Goal: Information Seeking & Learning: Learn about a topic

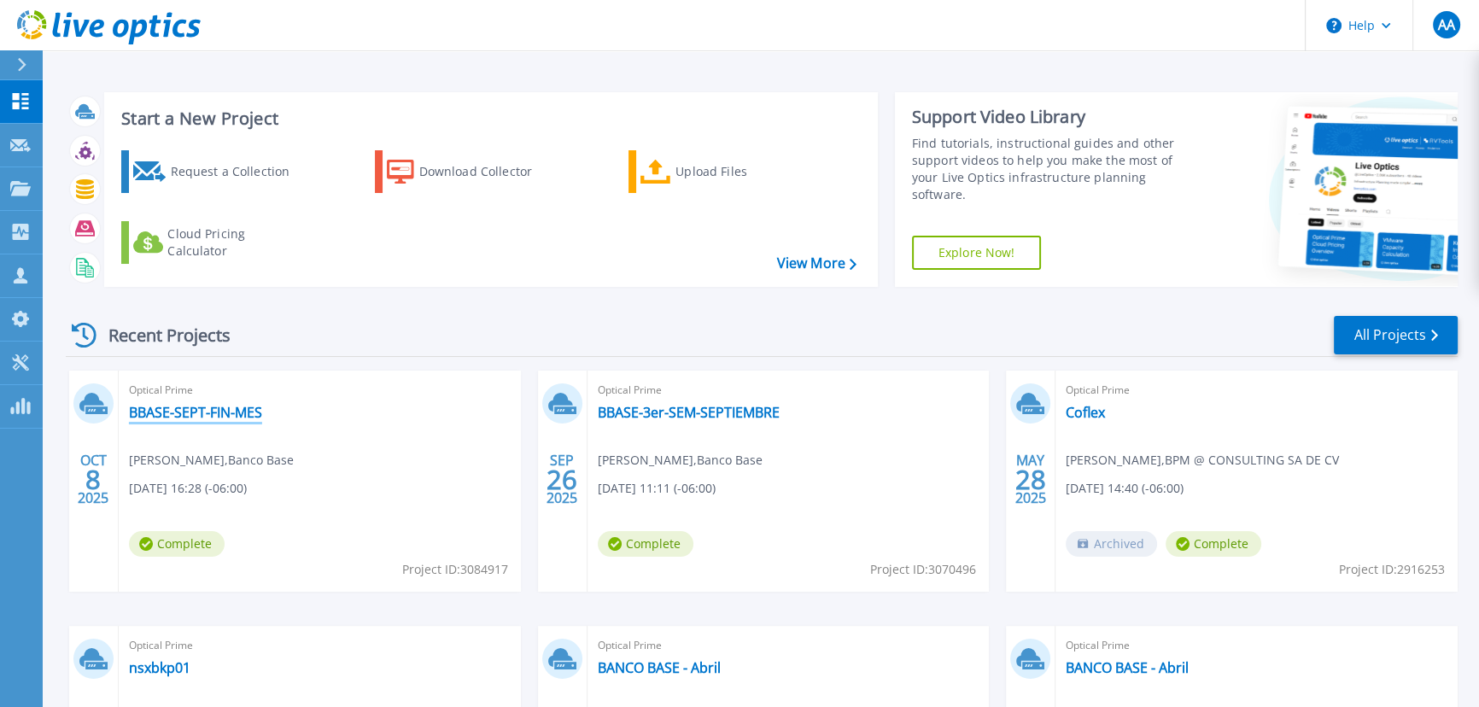
click at [227, 416] on link "BBASE-SEPT-FIN-MES" at bounding box center [195, 412] width 133 height 17
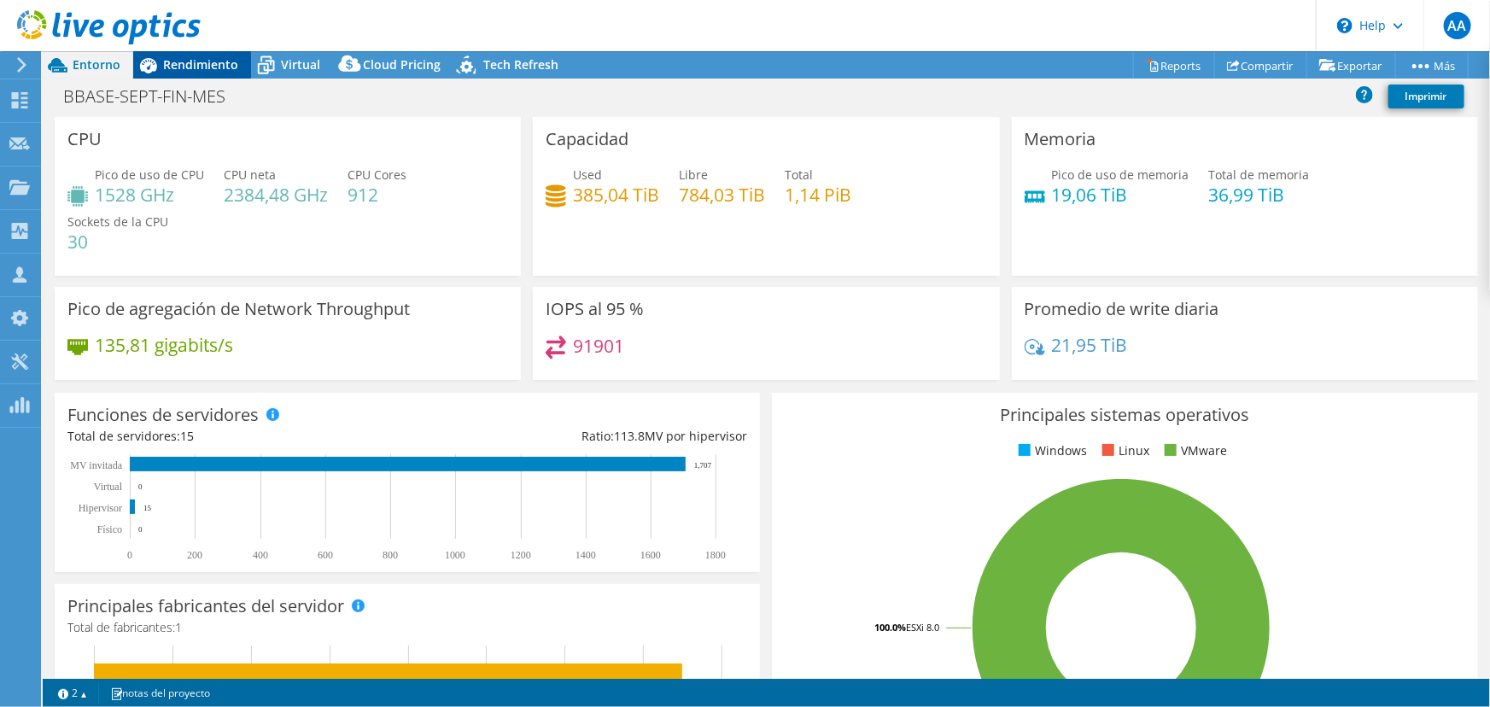
click at [193, 68] on span "Rendimiento" at bounding box center [200, 64] width 75 height 16
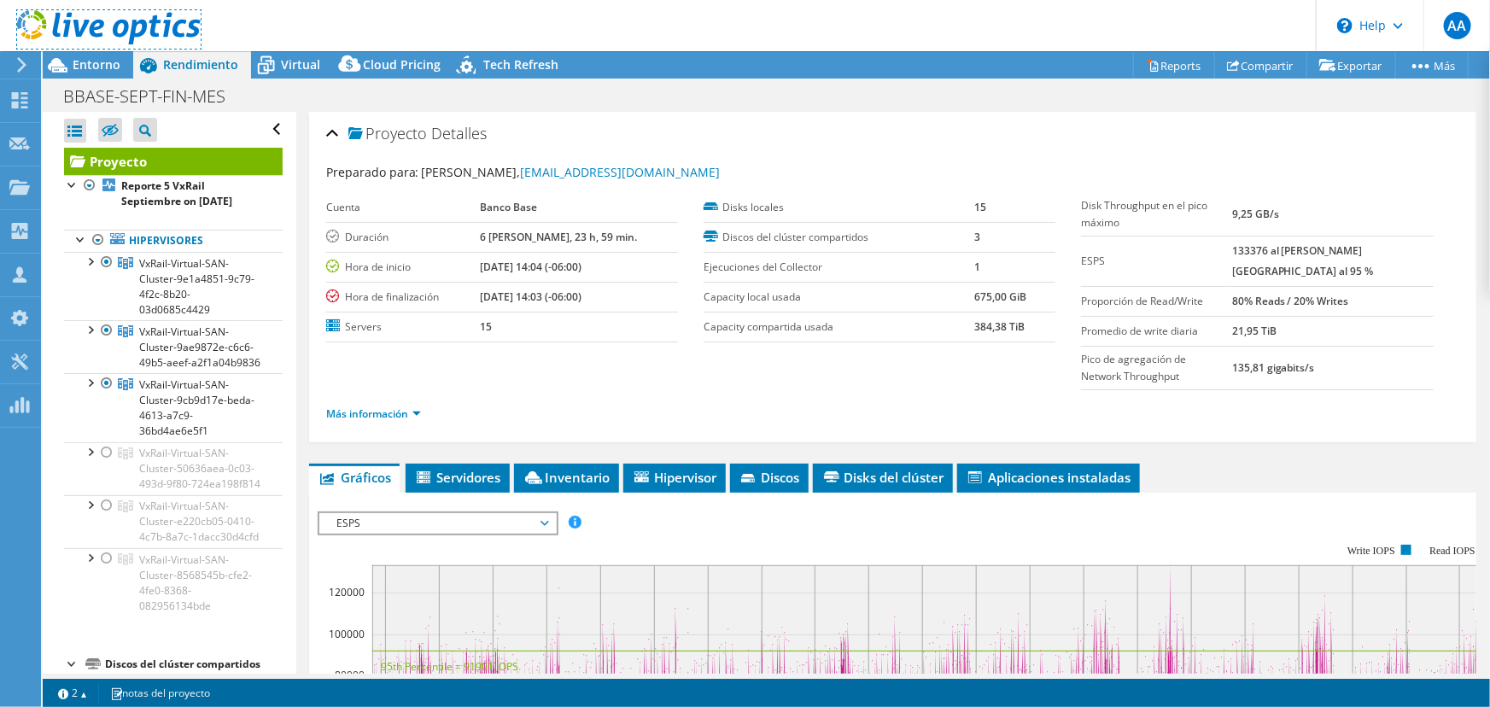
click at [73, 47] on link at bounding box center [109, 41] width 184 height 15
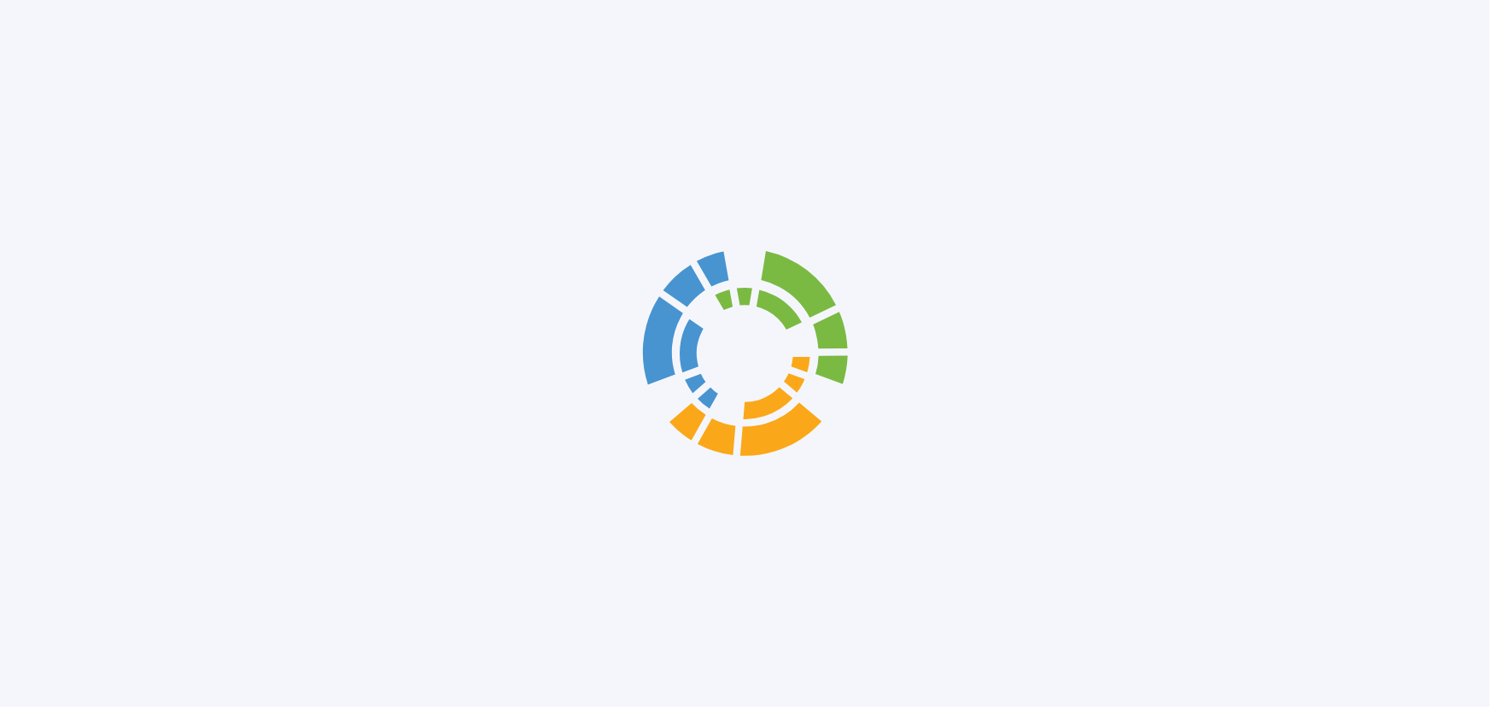
click at [102, 66] on div at bounding box center [745, 353] width 1490 height 707
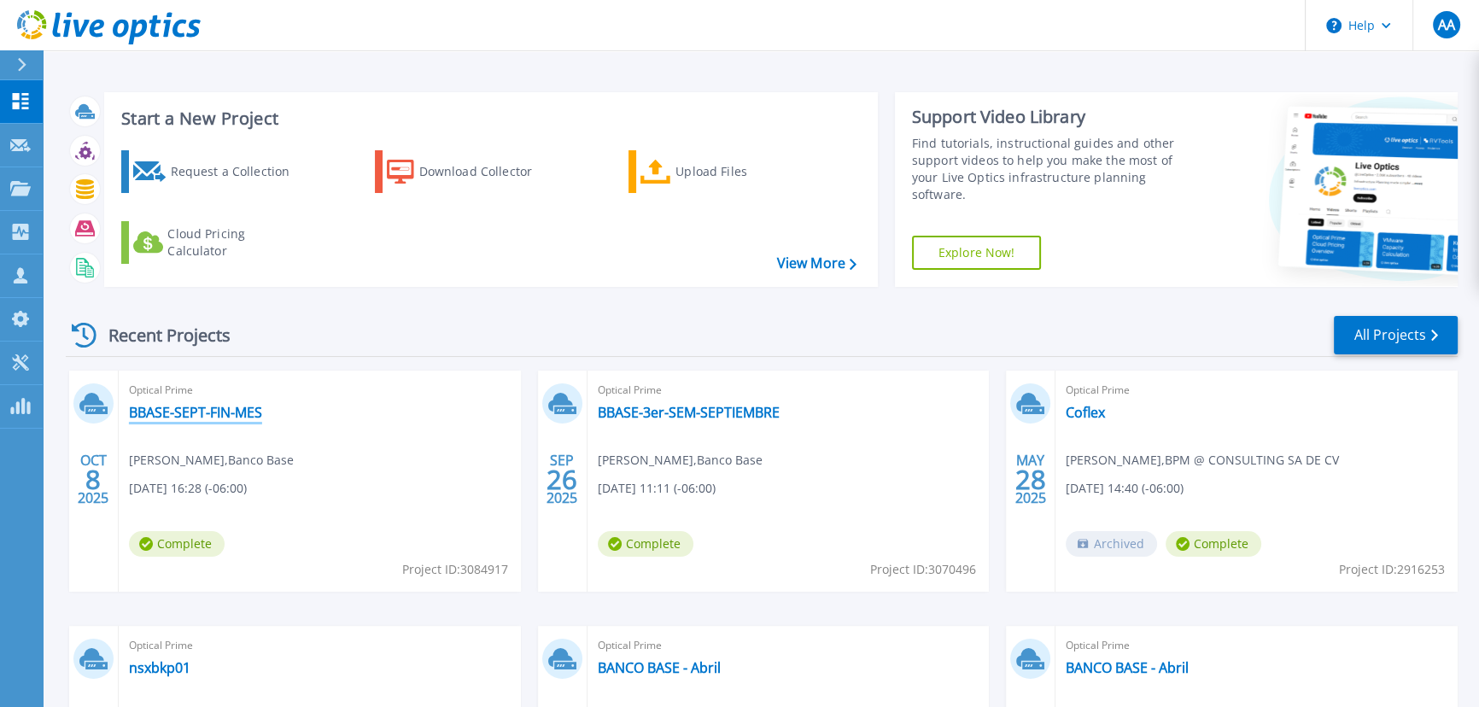
click at [210, 417] on link "BBASE-SEPT-FIN-MES" at bounding box center [195, 412] width 133 height 17
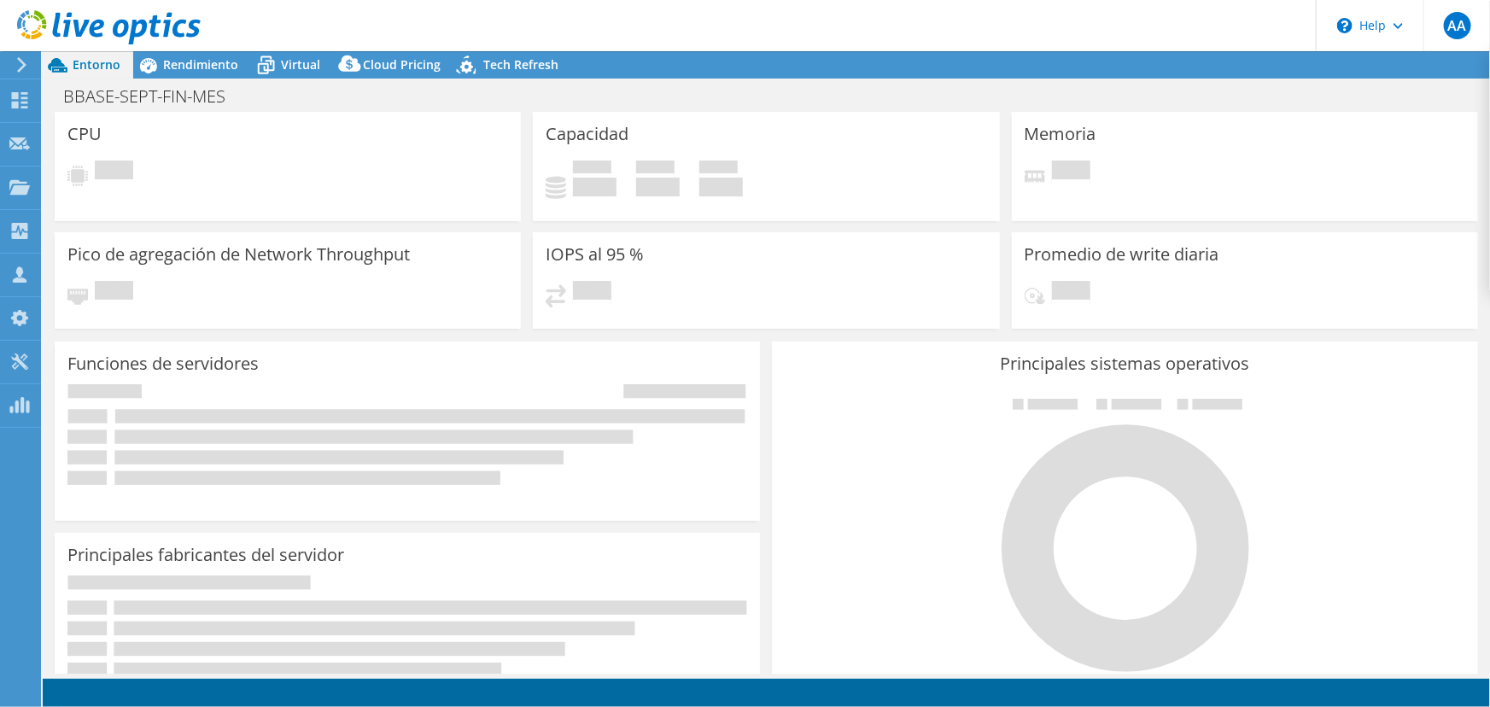
select select "USD"
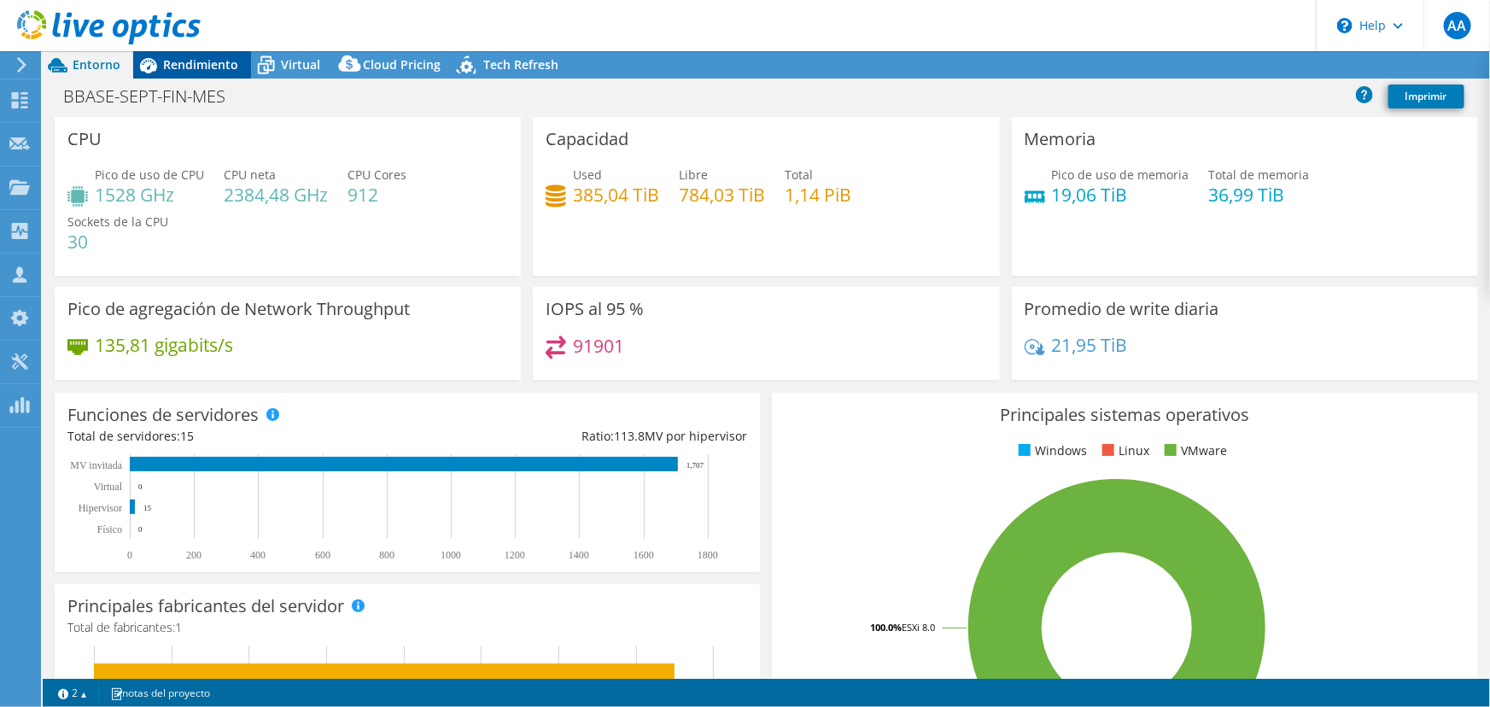
click at [190, 61] on span "Rendimiento" at bounding box center [200, 64] width 75 height 16
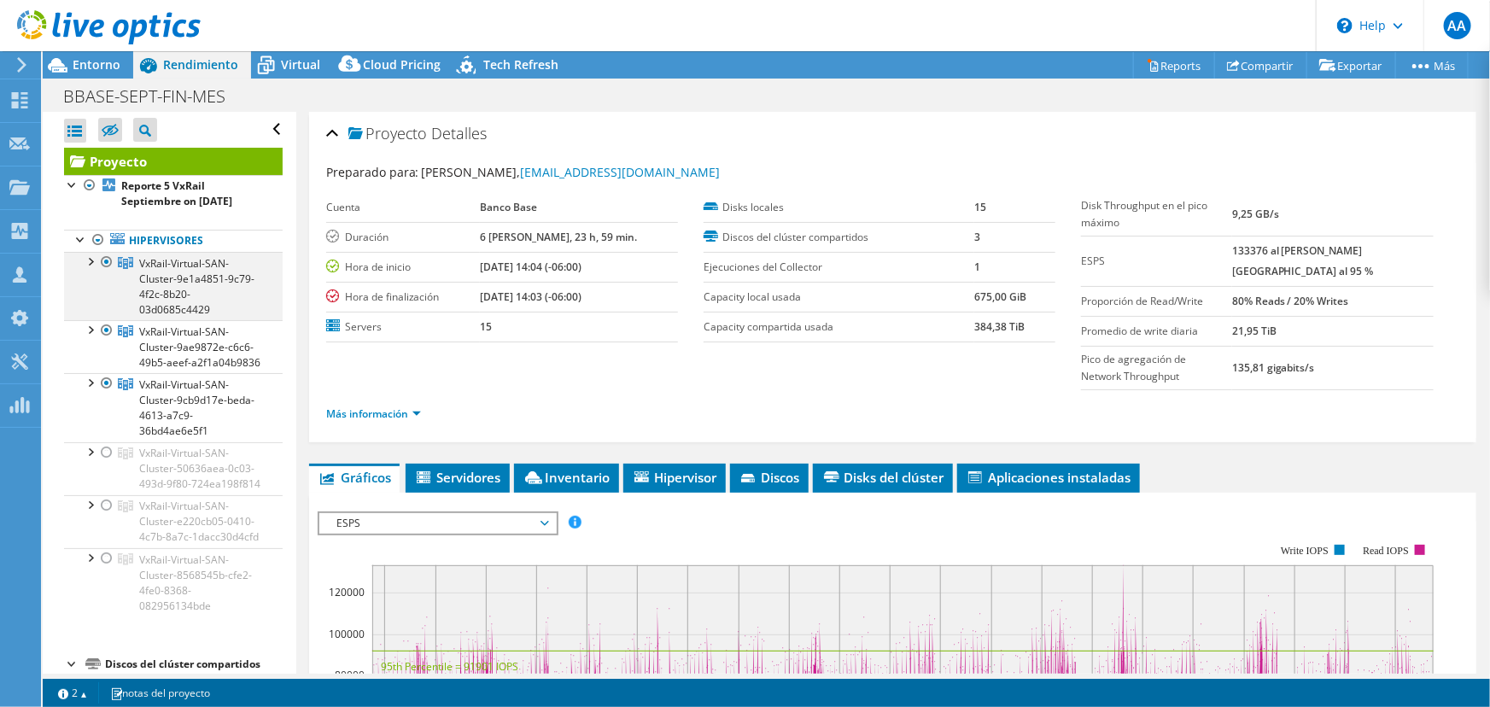
click at [86, 252] on div at bounding box center [89, 260] width 17 height 17
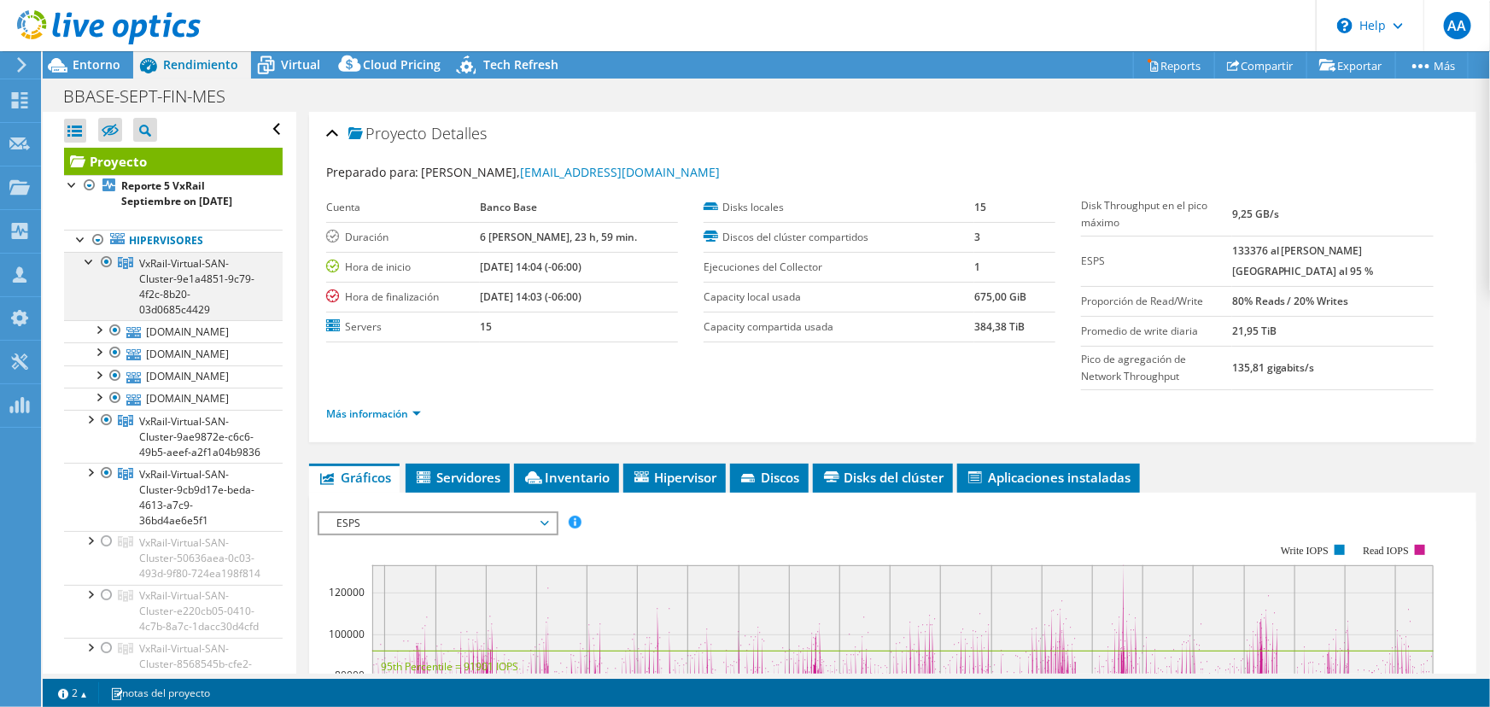
click at [91, 258] on div at bounding box center [89, 260] width 17 height 17
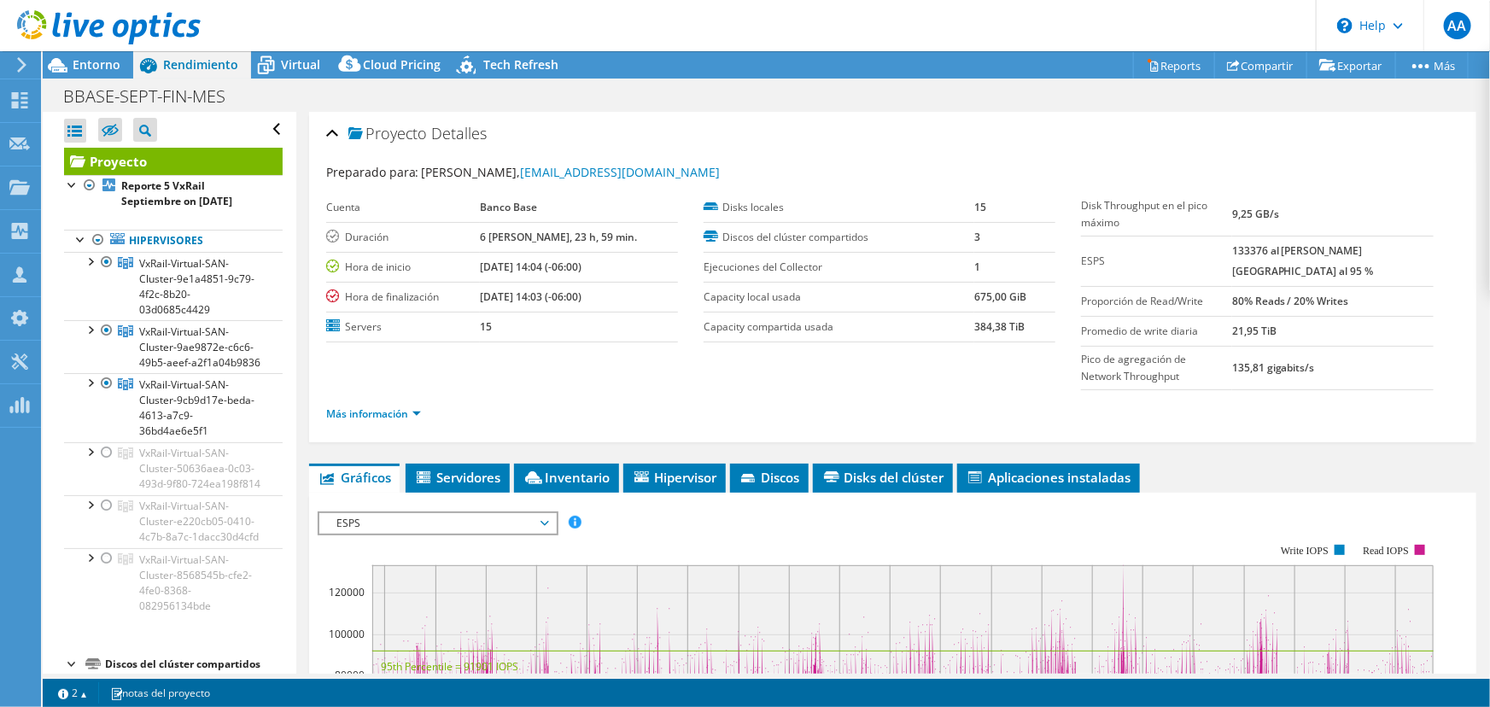
drag, startPoint x: 1260, startPoint y: 239, endPoint x: 1315, endPoint y: 225, distance: 57.2
click at [1315, 236] on tr "ESPS 133376 al pico máximo, 91901 al 95 %" at bounding box center [1257, 261] width 352 height 50
click at [115, 54] on div at bounding box center [100, 28] width 201 height 57
click at [105, 62] on span "Entorno" at bounding box center [97, 64] width 48 height 16
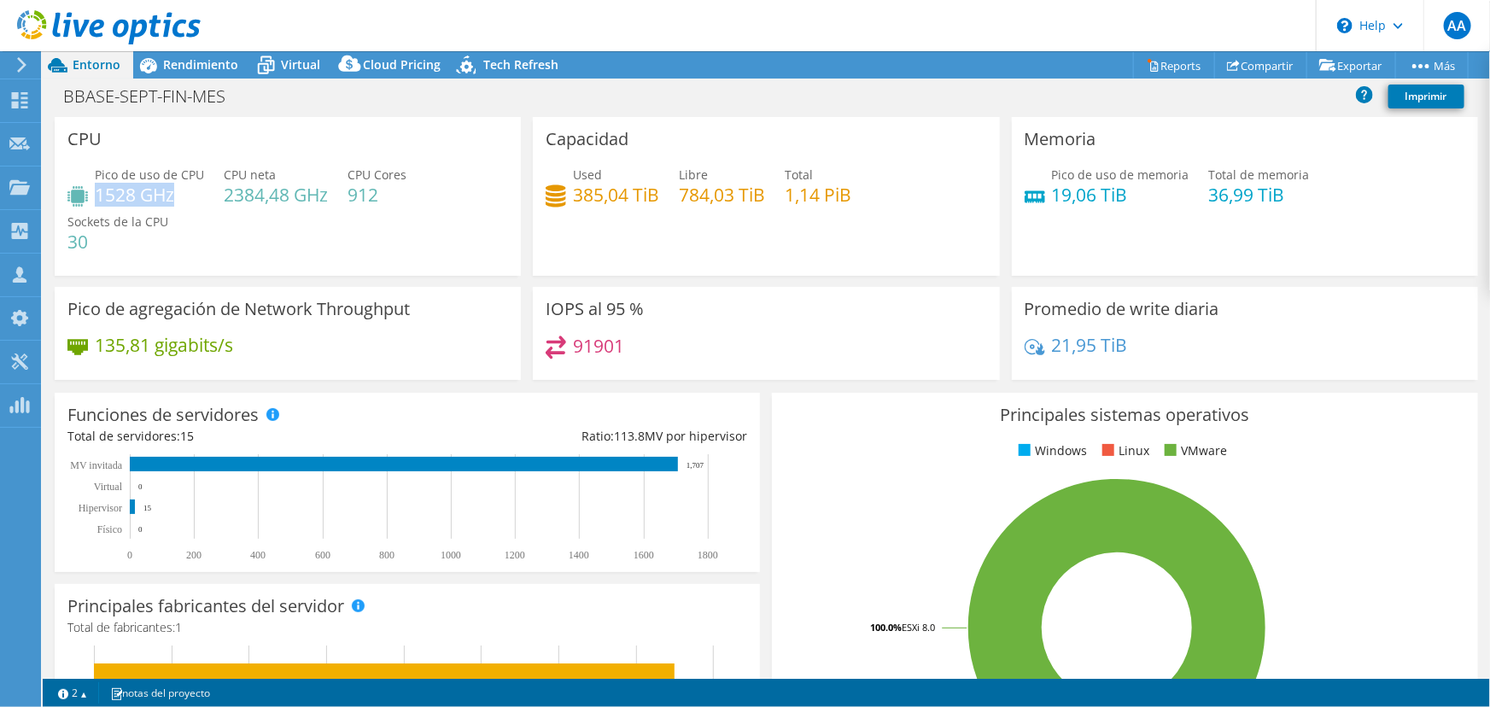
drag, startPoint x: 95, startPoint y: 194, endPoint x: 175, endPoint y: 196, distance: 80.3
click at [175, 196] on h4 "1528 GHz" at bounding box center [149, 194] width 109 height 19
copy h4 "1528 GHz"
drag, startPoint x: 1049, startPoint y: 189, endPoint x: 1119, endPoint y: 190, distance: 70.9
click at [1119, 190] on h4 "19,06 TiB" at bounding box center [1120, 194] width 137 height 19
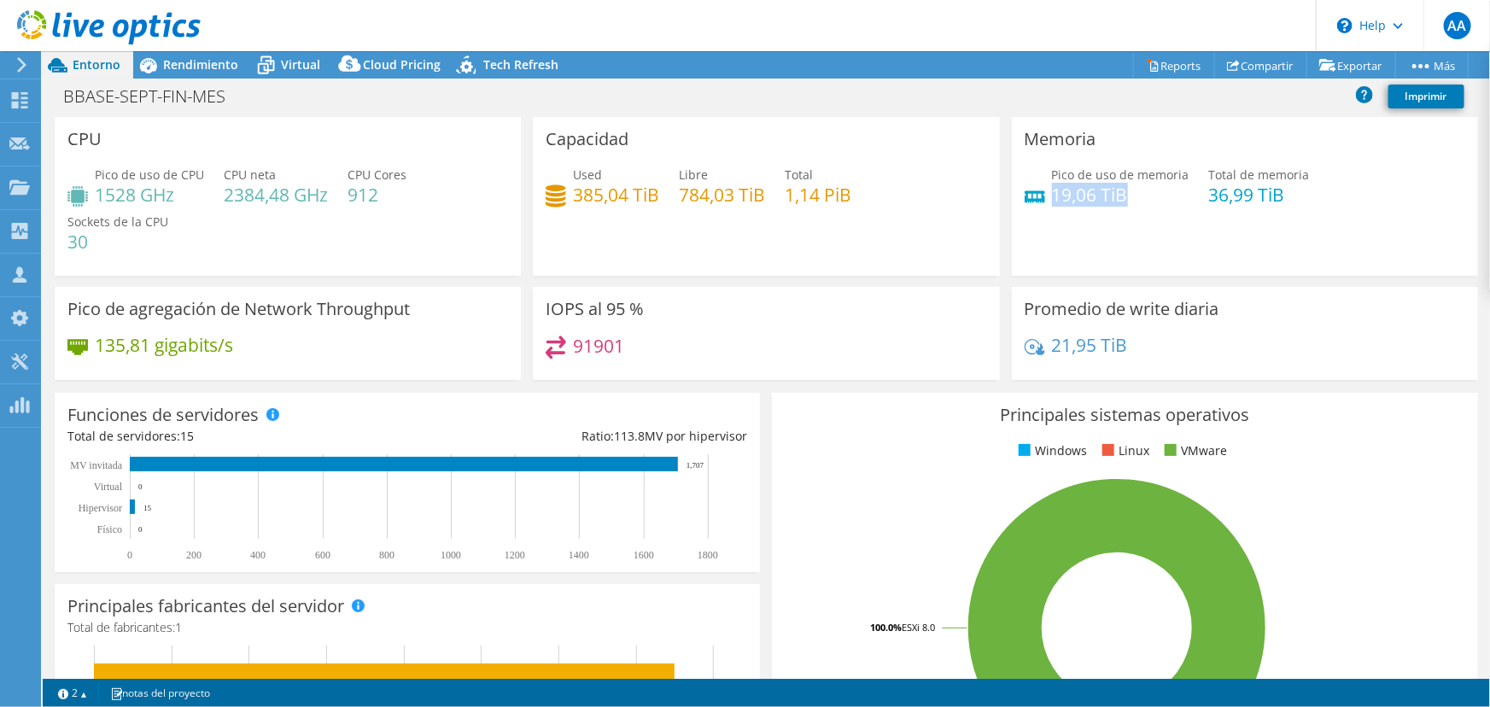
copy h4 "19,06 TiB"
drag, startPoint x: 583, startPoint y: 196, endPoint x: 649, endPoint y: 202, distance: 66.1
click at [649, 202] on div "Used 385,04 TiB" at bounding box center [603, 185] width 114 height 38
click at [649, 202] on h4 "385,04 TiB" at bounding box center [616, 194] width 86 height 19
drag, startPoint x: 652, startPoint y: 193, endPoint x: 570, endPoint y: 196, distance: 82.0
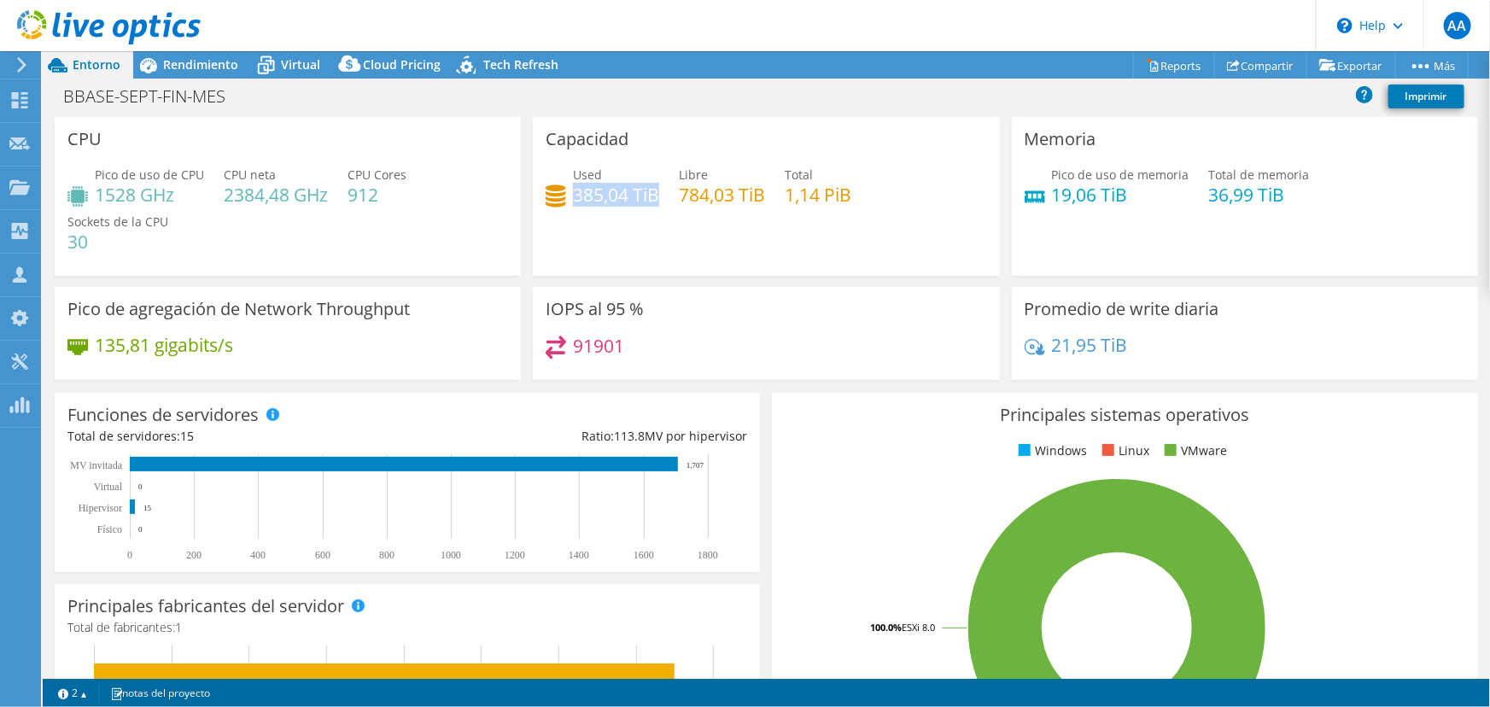
click at [573, 196] on h4 "385,04 TiB" at bounding box center [616, 194] width 86 height 19
copy h4 "385,04 TiB"
click at [197, 67] on span "Rendimiento" at bounding box center [200, 64] width 75 height 16
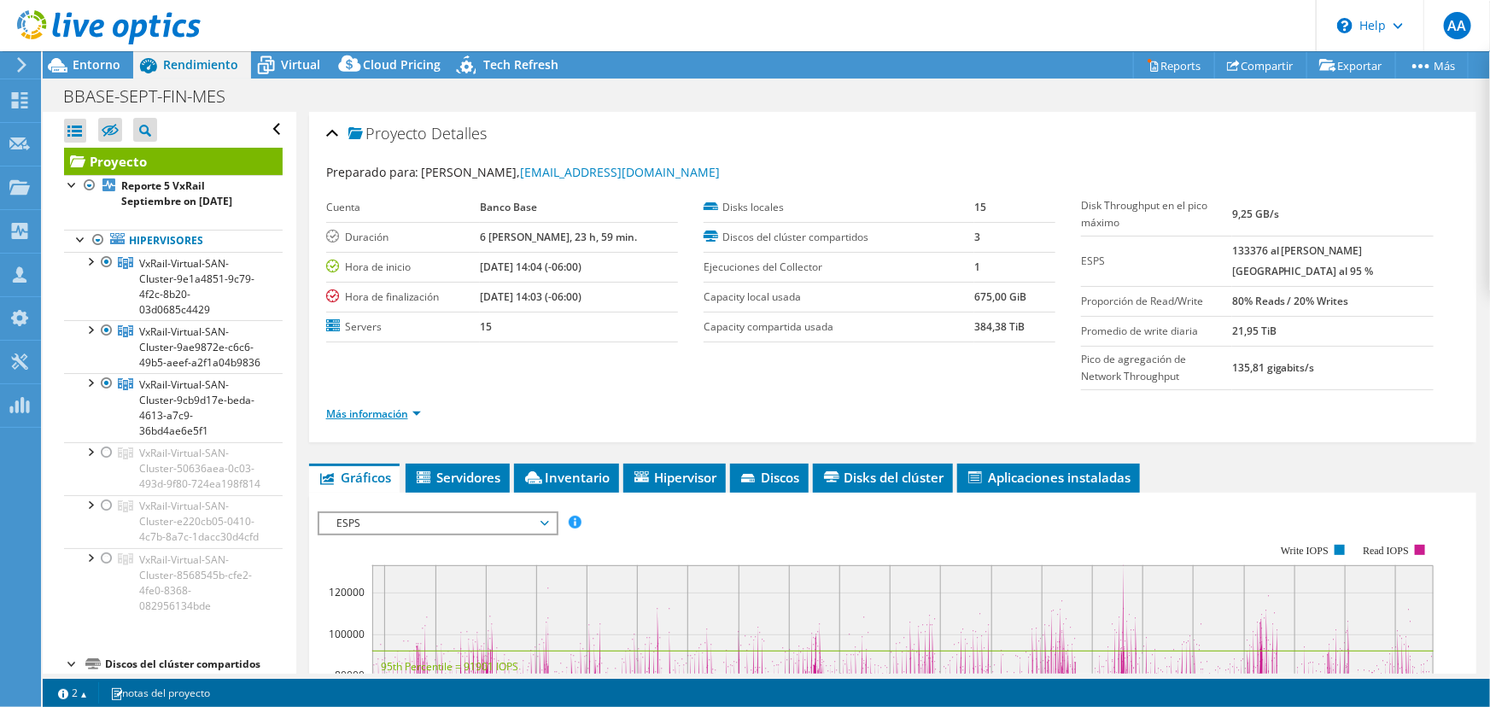
click at [375, 406] on link "Más información" at bounding box center [373, 413] width 95 height 15
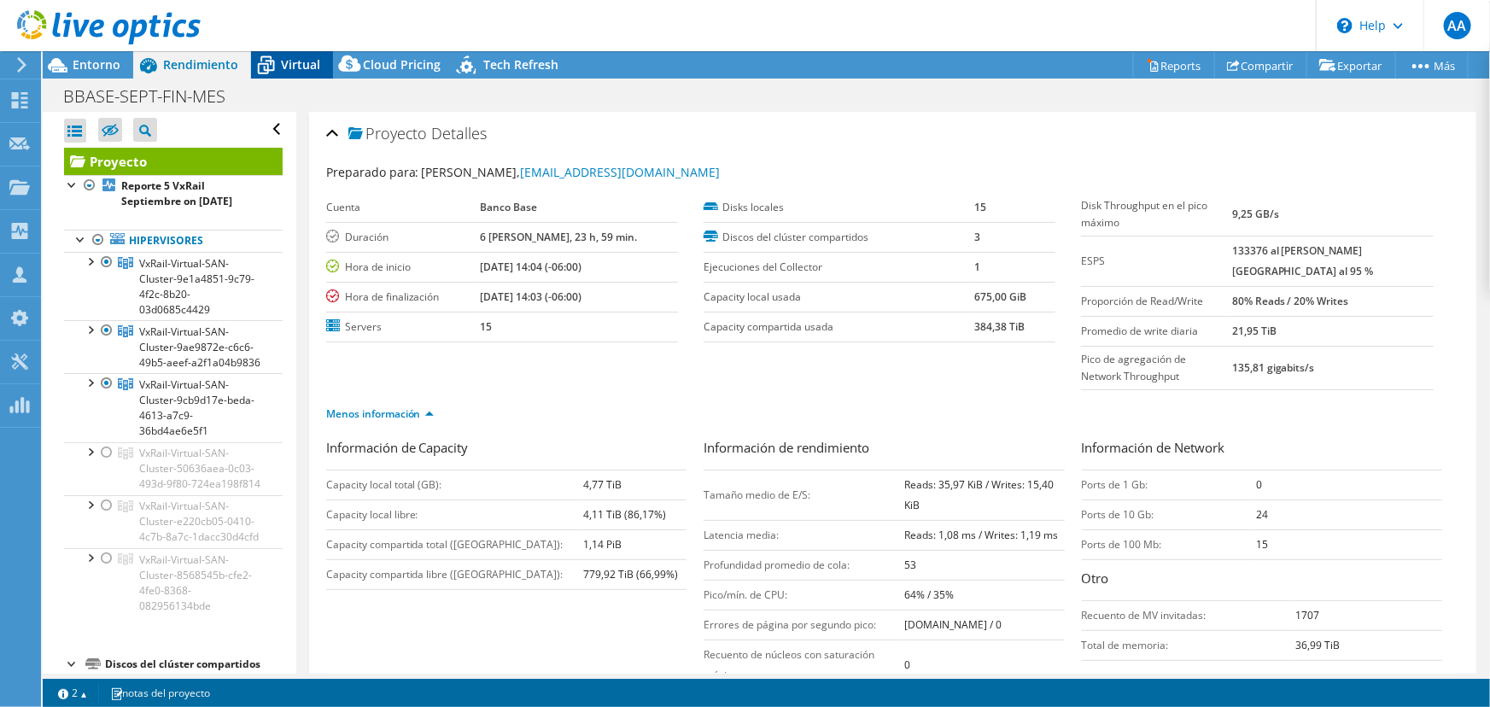
click at [276, 55] on icon at bounding box center [266, 65] width 30 height 30
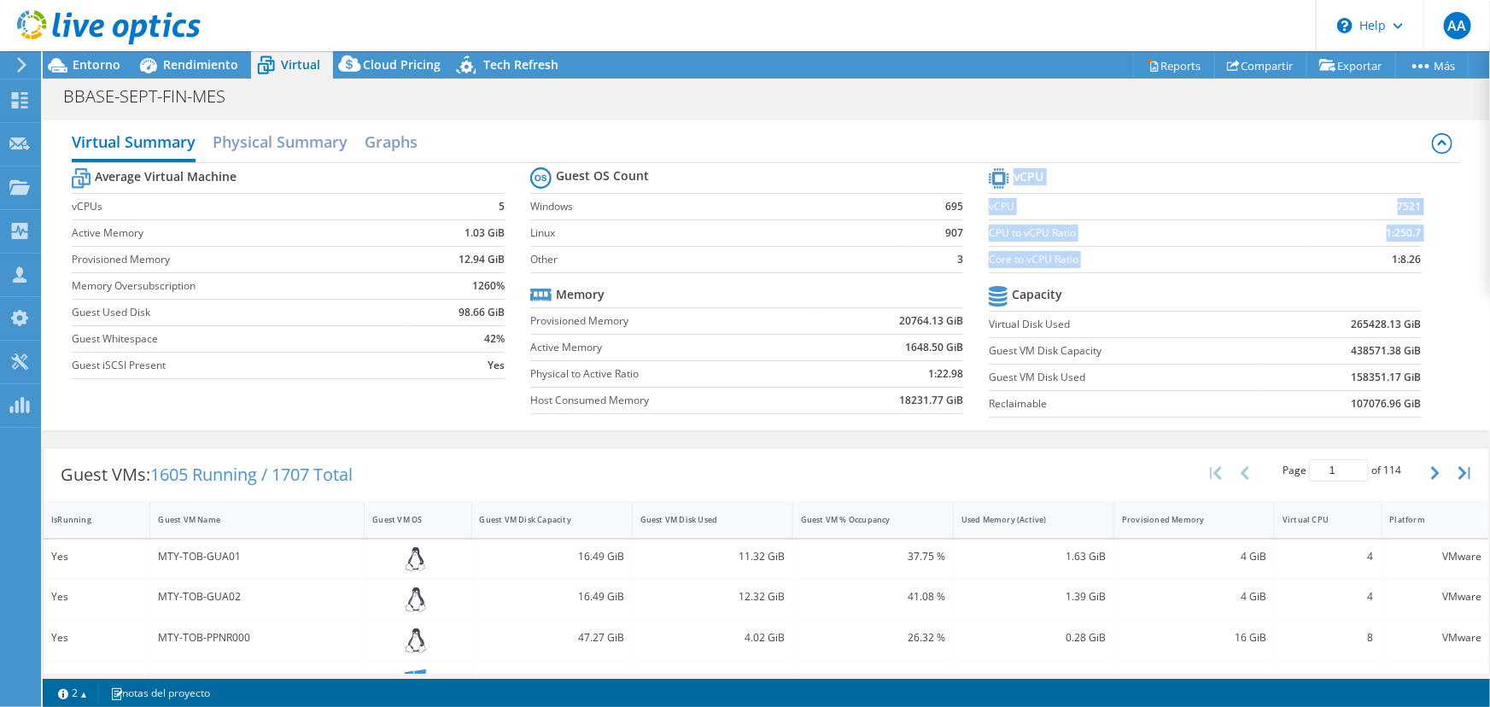
drag, startPoint x: 1382, startPoint y: 260, endPoint x: 1412, endPoint y: 260, distance: 29.9
click at [1412, 260] on section "vCPU vCPU 7521 CPU to vCPU Ratio 1:250.7 Core to vCPU Ratio 1:8.26 Capacity Vir…" at bounding box center [1218, 295] width 459 height 262
click at [213, 67] on span "Rendimiento" at bounding box center [200, 64] width 75 height 16
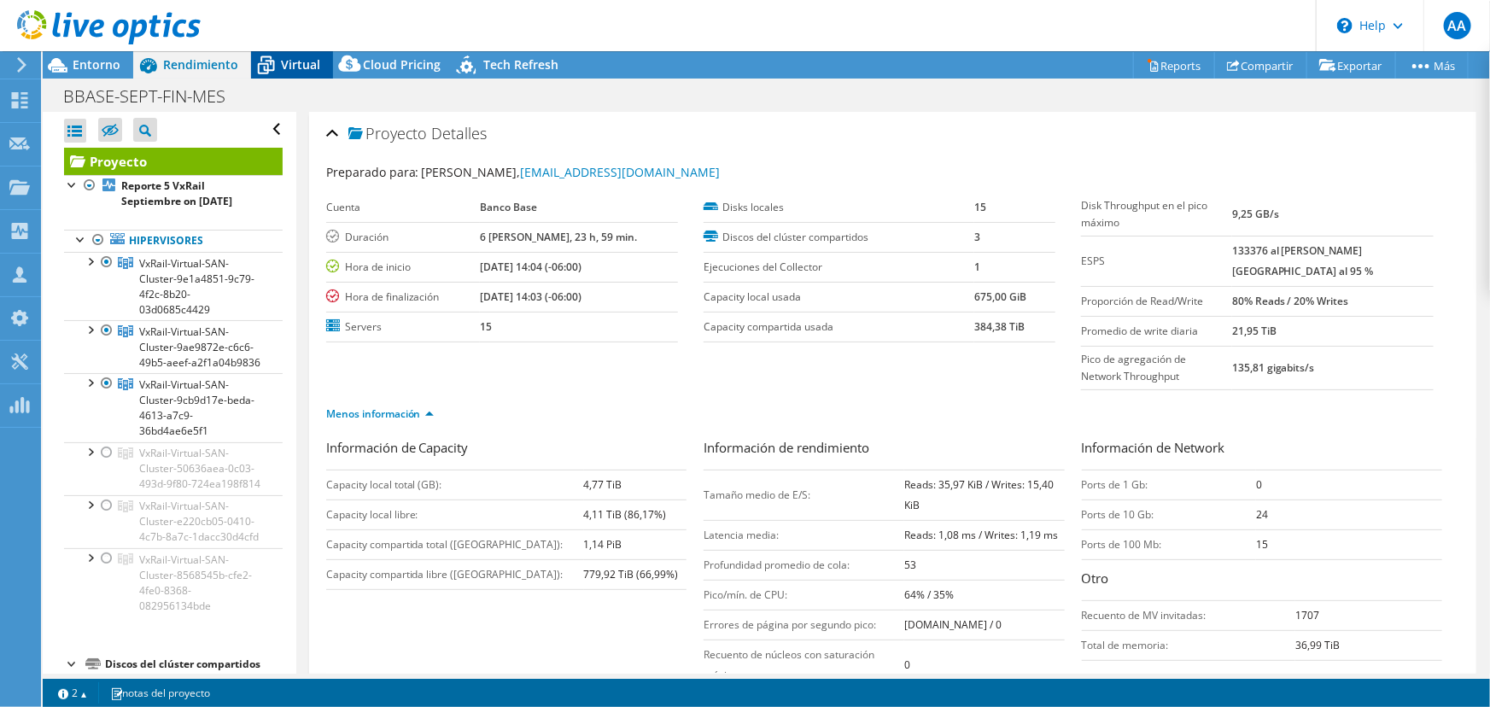
click at [309, 61] on span "Virtual" at bounding box center [300, 64] width 39 height 16
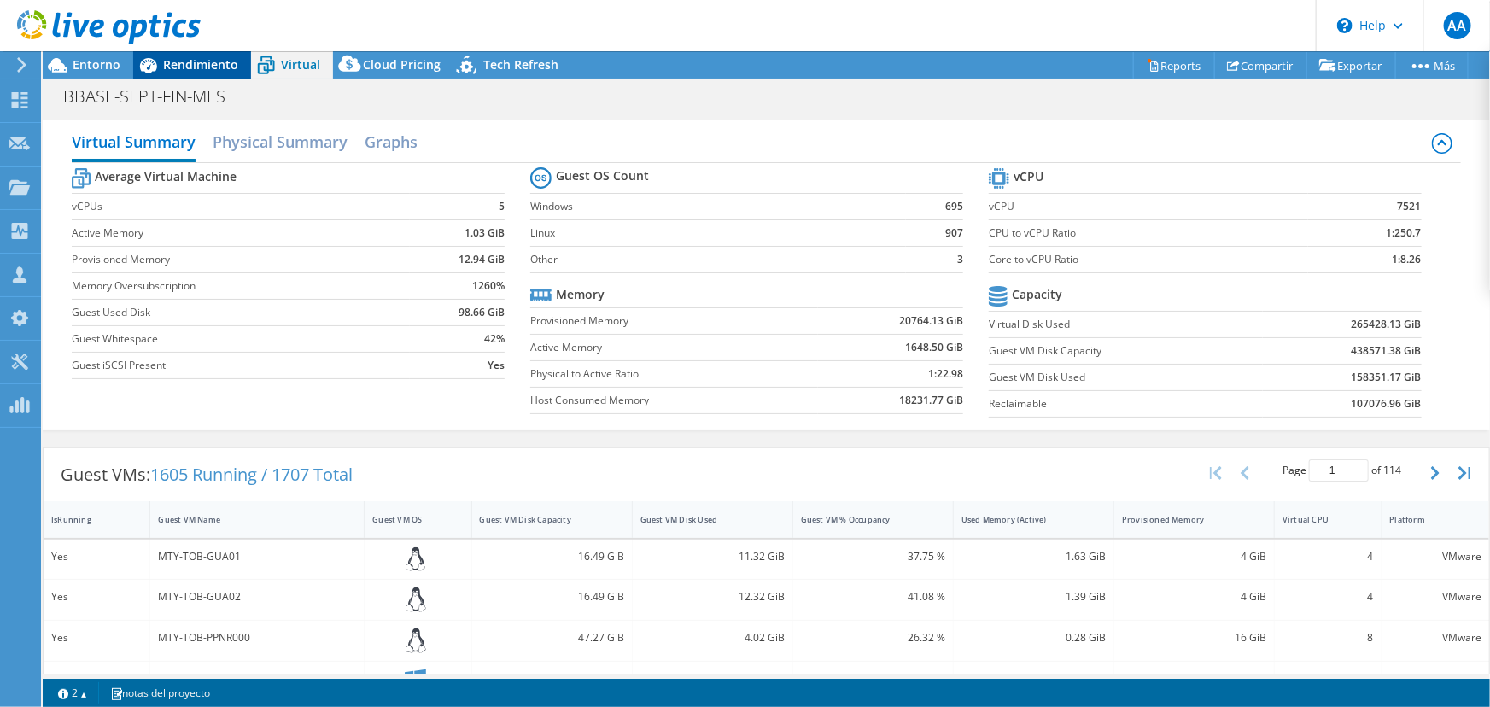
click at [224, 66] on span "Rendimiento" at bounding box center [200, 64] width 75 height 16
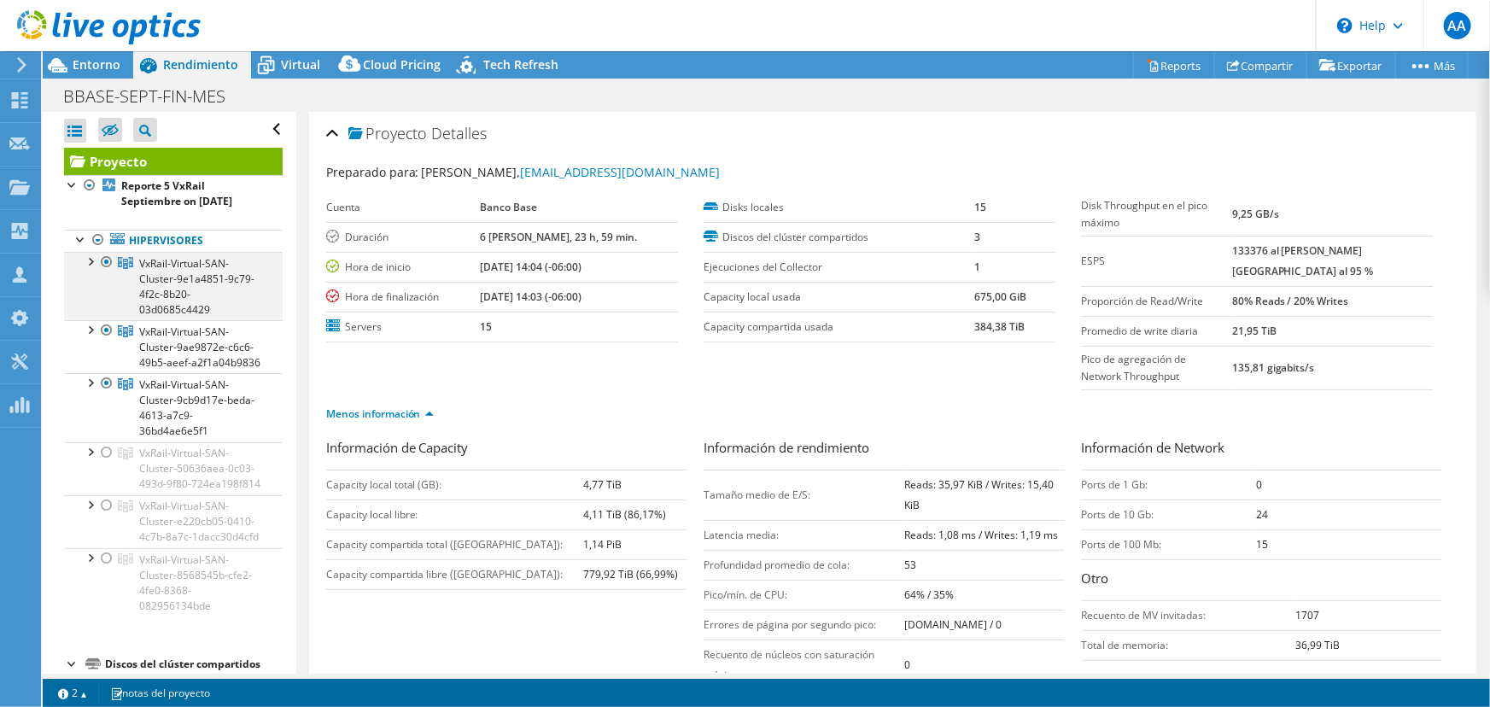
click at [90, 259] on div at bounding box center [89, 260] width 17 height 17
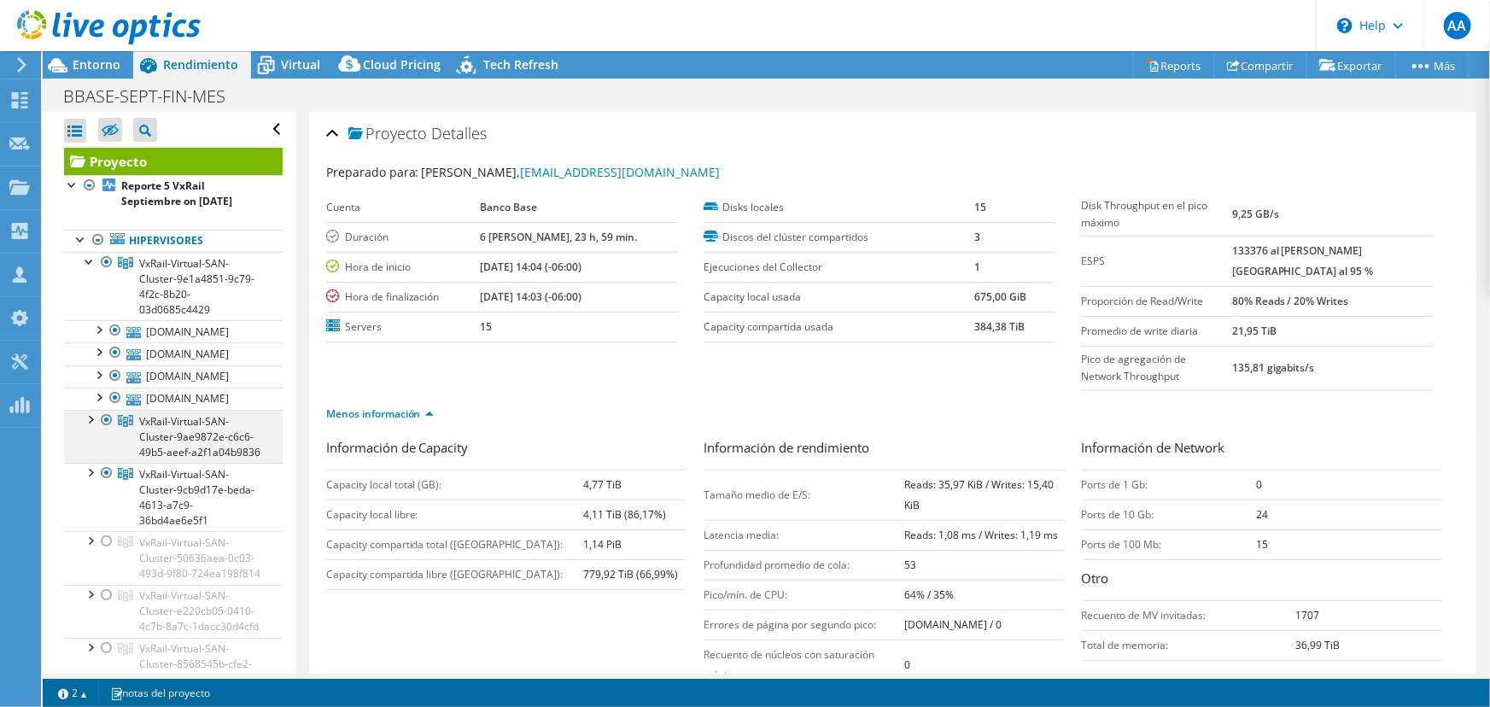
click at [88, 427] on div at bounding box center [89, 418] width 17 height 17
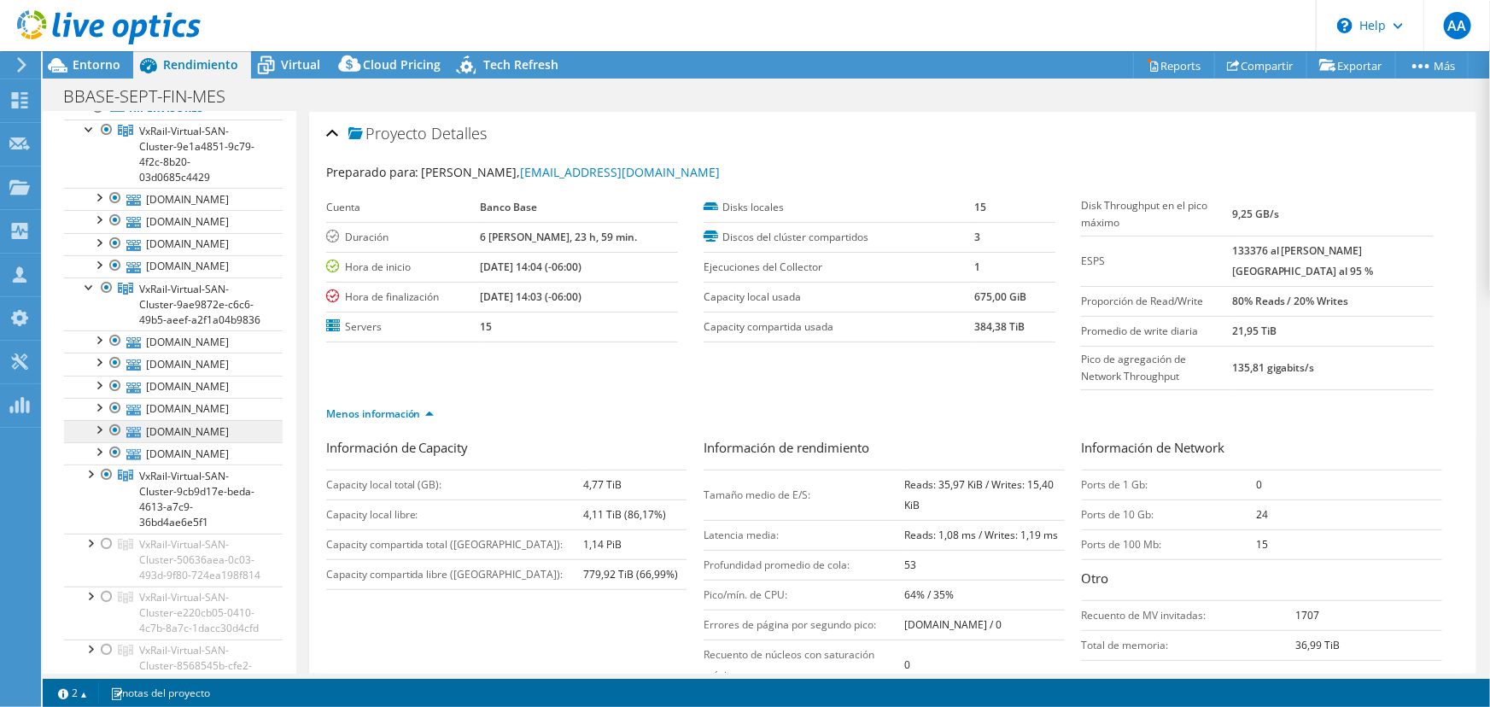
scroll to position [232, 0]
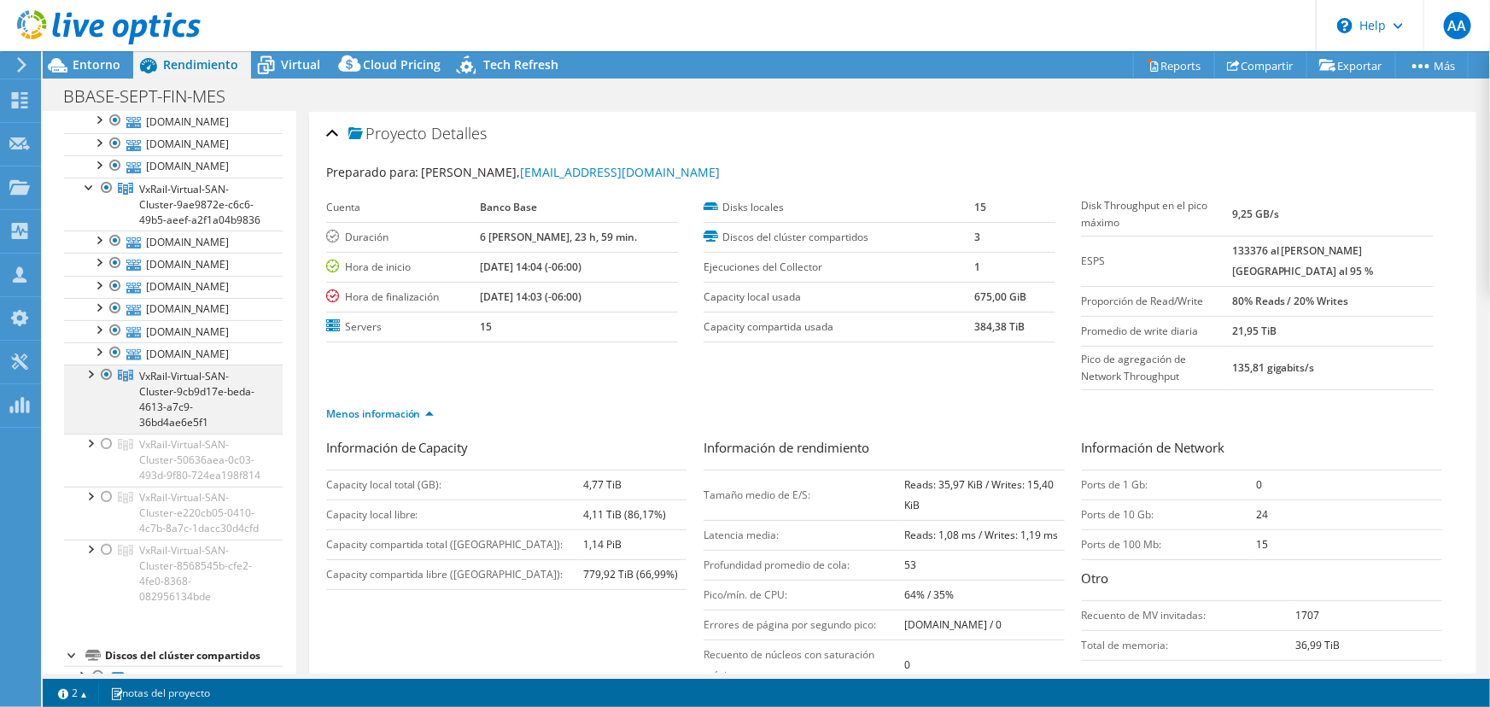
click at [91, 382] on div at bounding box center [89, 373] width 17 height 17
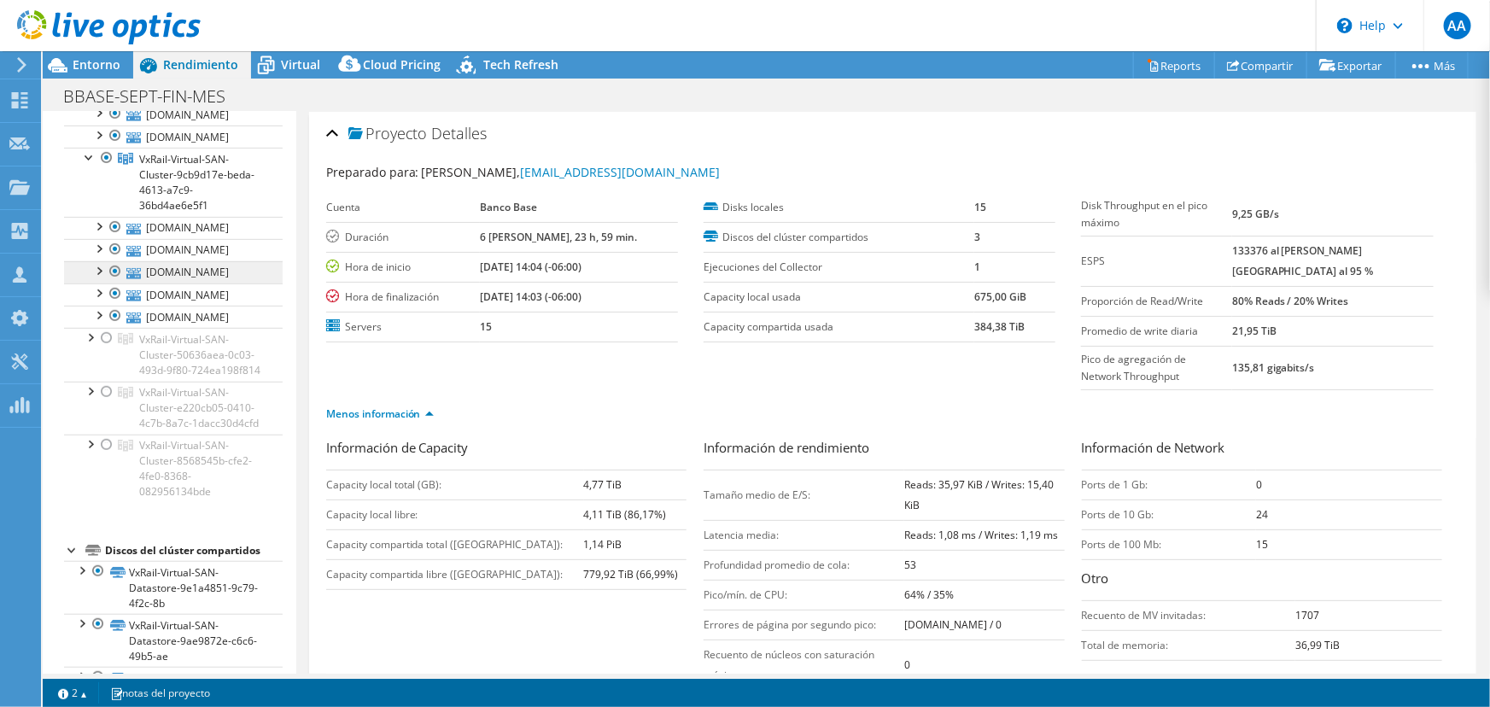
scroll to position [465, 0]
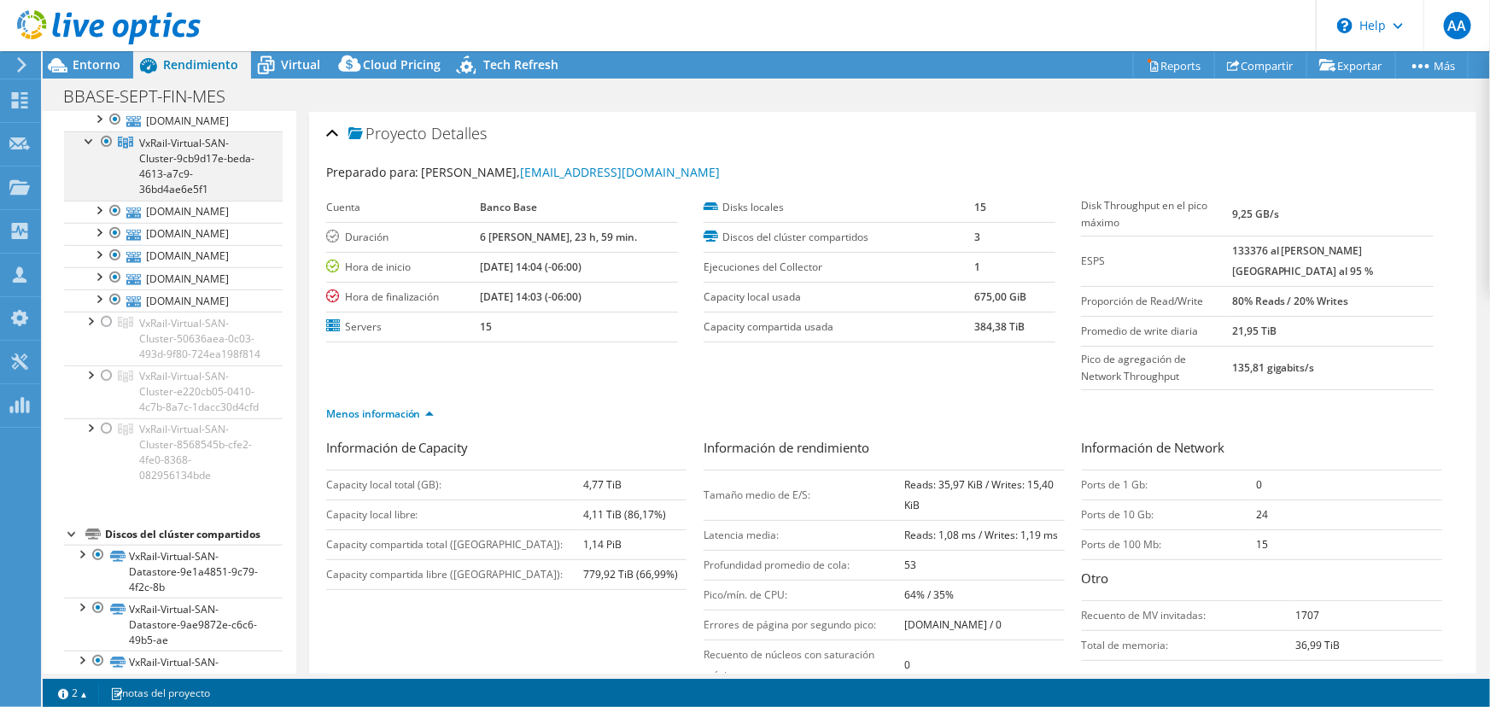
click at [86, 149] on div at bounding box center [89, 140] width 17 height 17
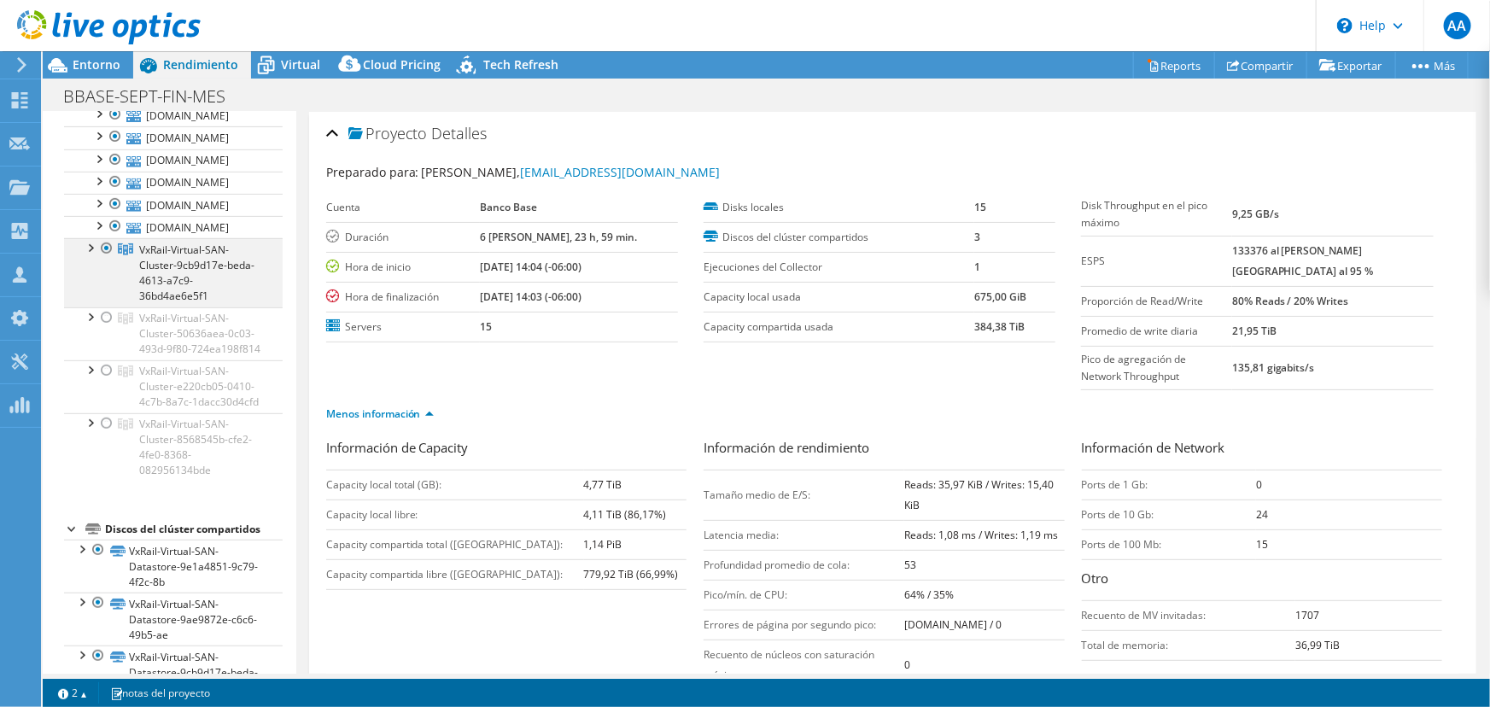
scroll to position [155, 0]
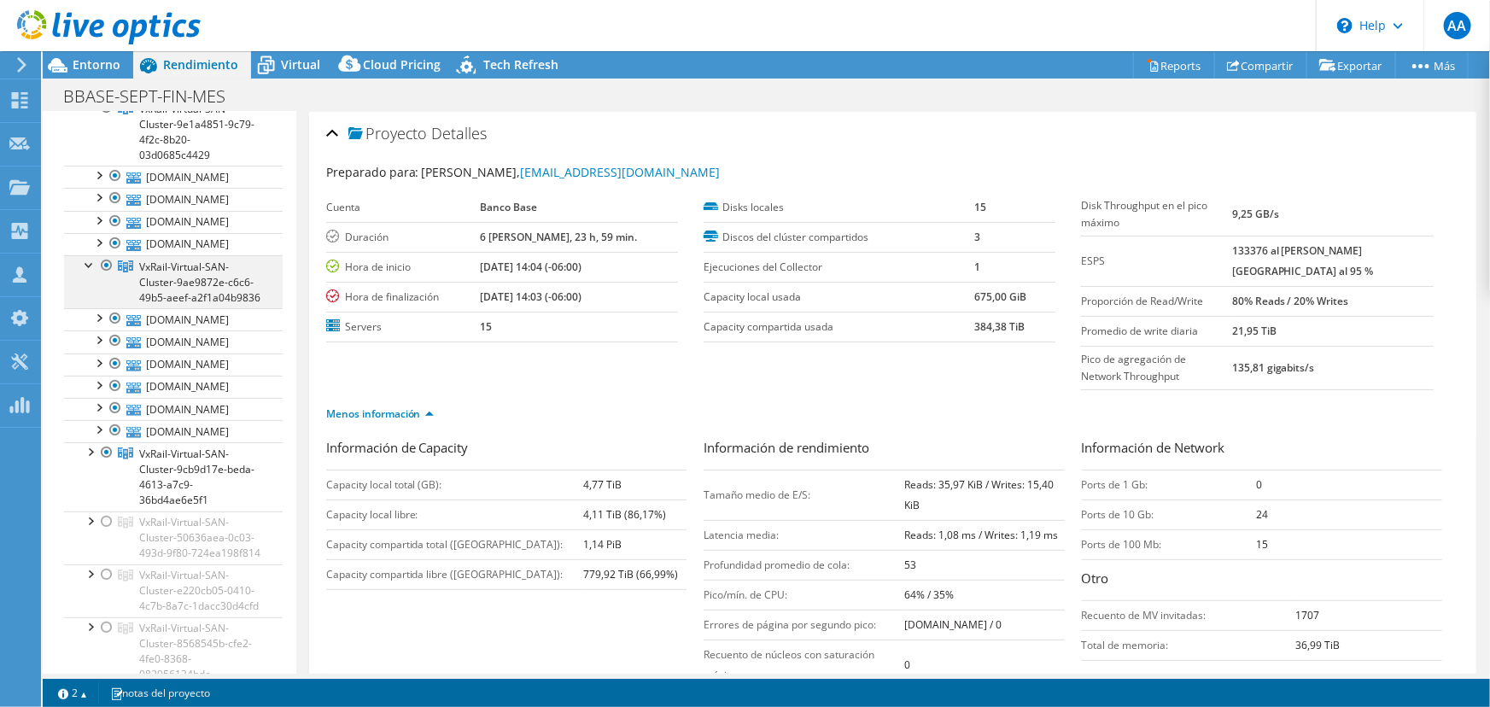
click at [83, 272] on div at bounding box center [89, 263] width 17 height 17
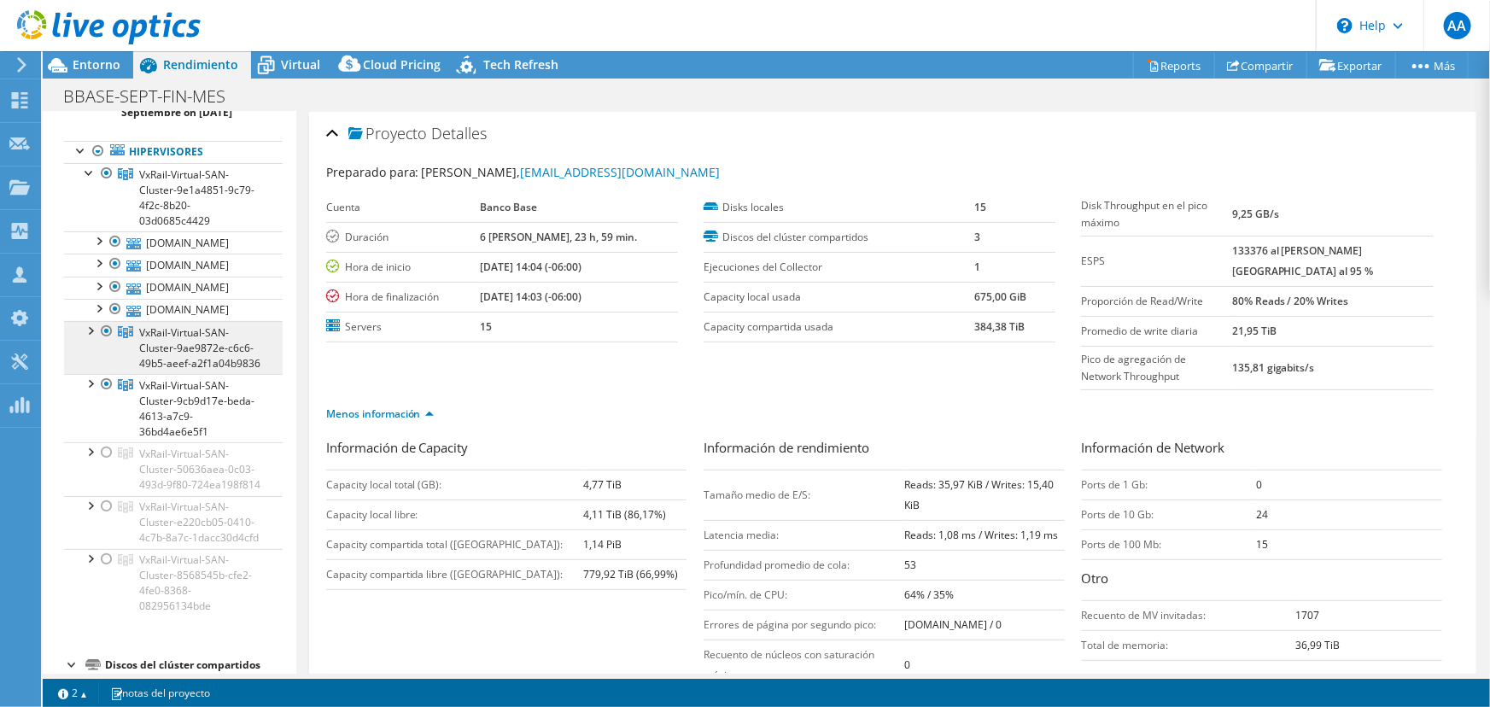
scroll to position [0, 0]
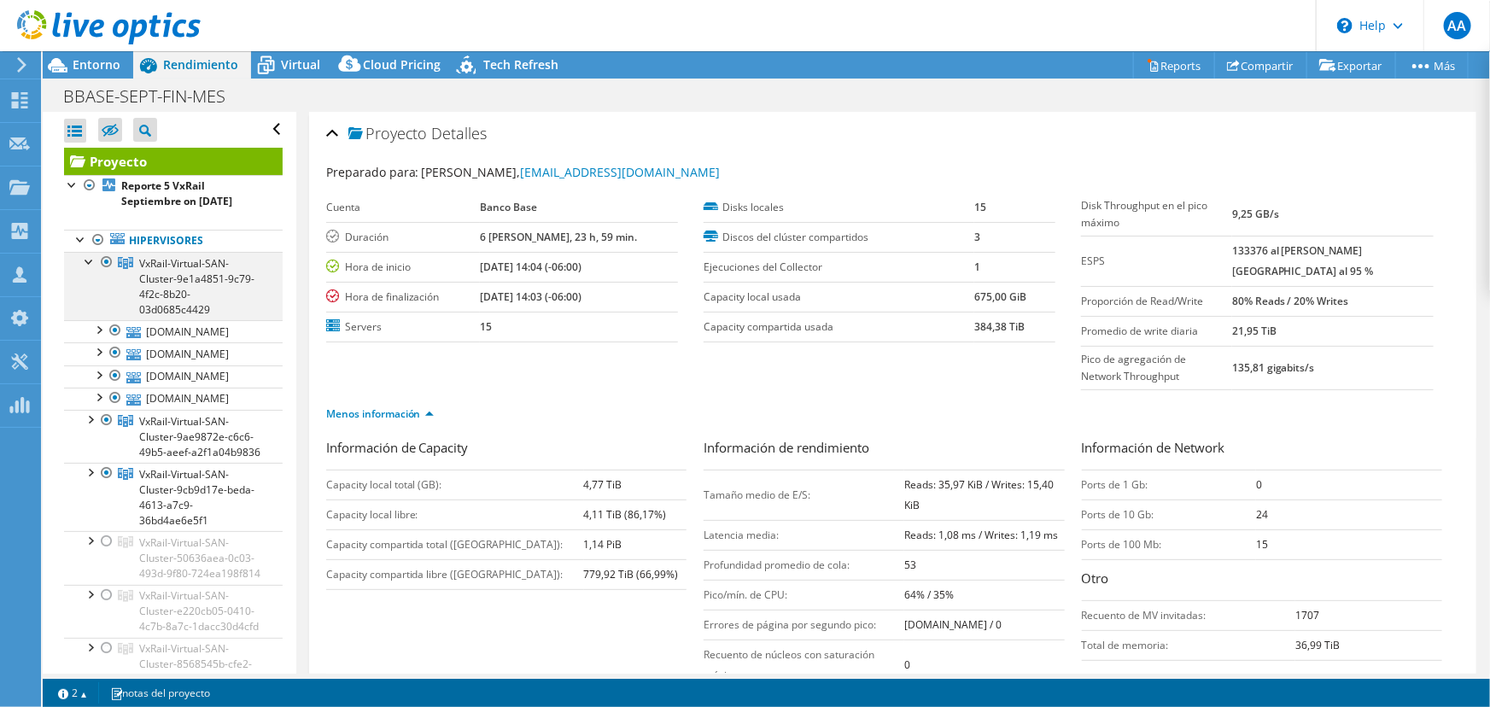
click at [89, 259] on div at bounding box center [89, 260] width 17 height 17
